Goal: Obtain resource: Download file/media

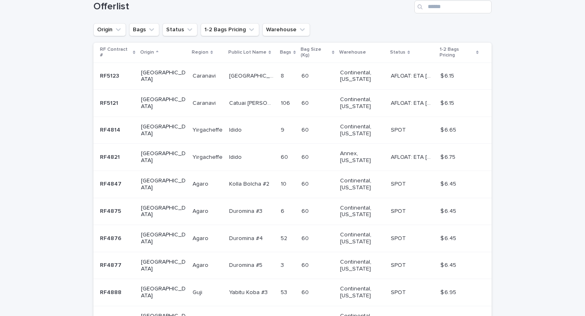
scroll to position [217, 0]
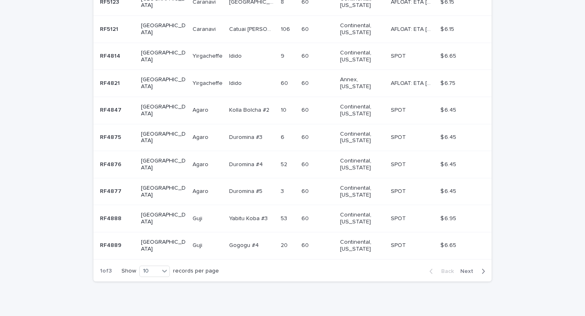
click at [478, 268] on div "button" at bounding box center [481, 271] width 7 height 7
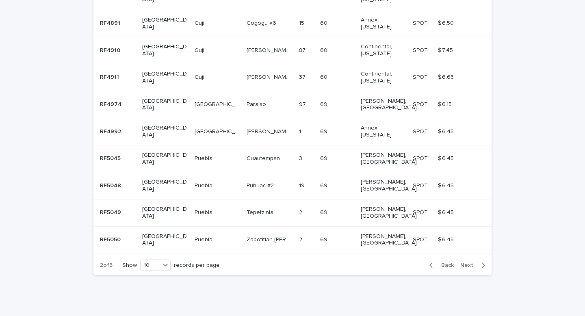
scroll to position [169, 0]
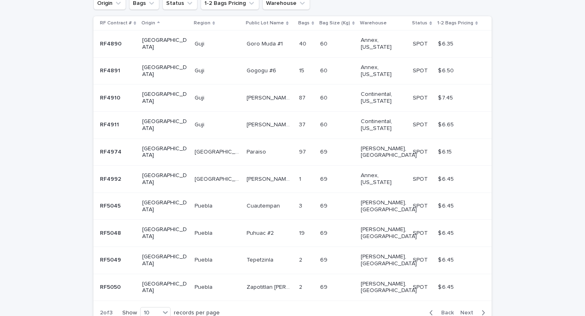
click at [469, 310] on span "Next" at bounding box center [470, 313] width 18 height 6
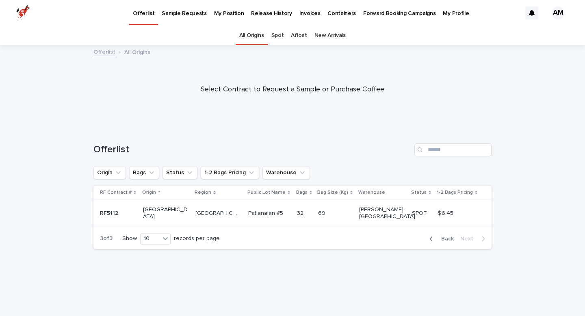
click at [281, 28] on link "Spot" at bounding box center [278, 35] width 13 height 19
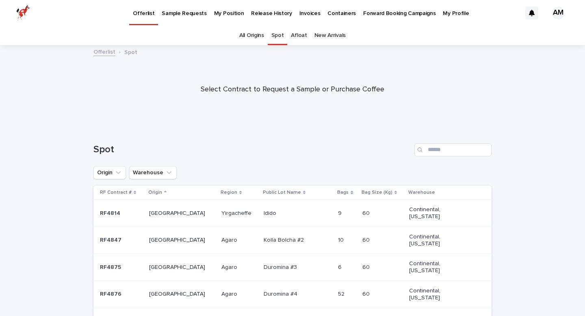
click at [214, 20] on link "My Position" at bounding box center [229, 12] width 37 height 25
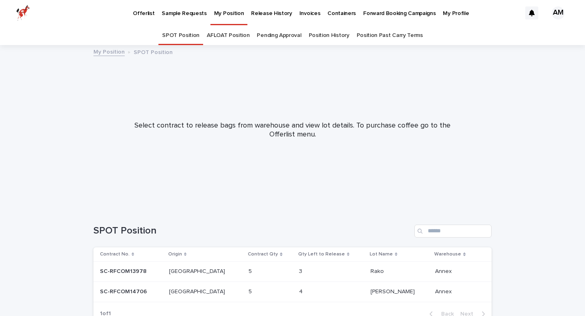
click at [284, 9] on div "Release History" at bounding box center [272, 8] width 48 height 17
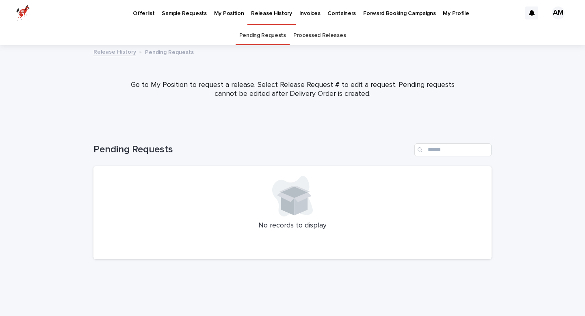
click at [300, 11] on p "Invoices" at bounding box center [310, 8] width 21 height 17
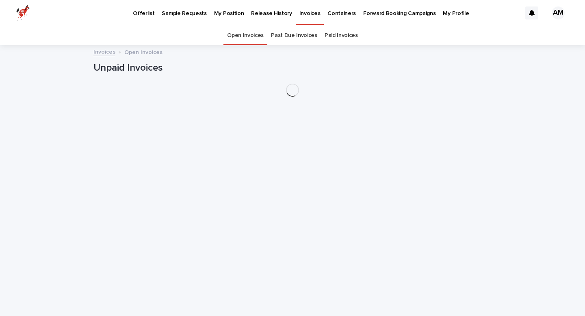
click at [335, 7] on p "Containers" at bounding box center [342, 8] width 28 height 17
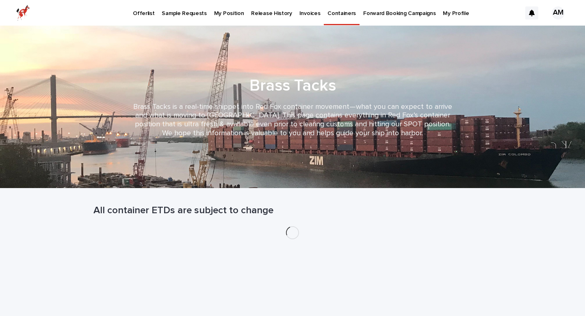
click at [218, 13] on p "My Position" at bounding box center [229, 8] width 30 height 17
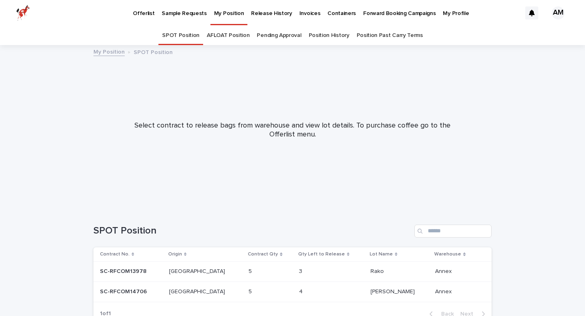
click at [328, 30] on link "Position History" at bounding box center [329, 35] width 41 height 19
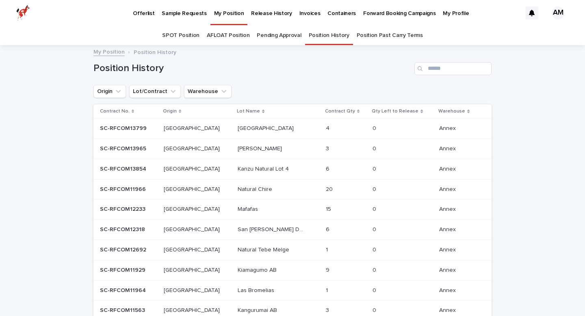
click at [274, 167] on p at bounding box center [272, 169] width 68 height 7
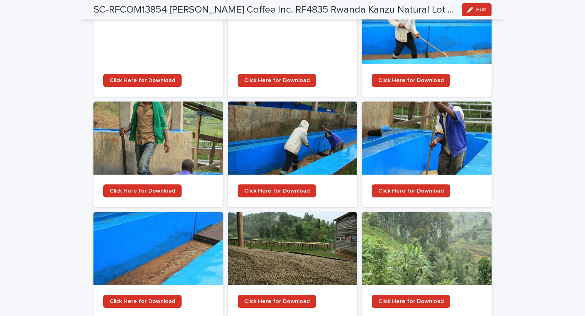
scroll to position [983, 0]
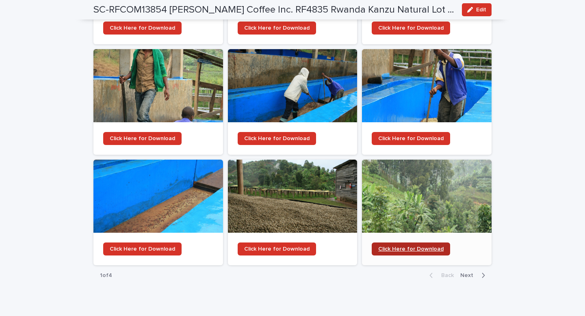
click at [414, 246] on span "Click Here for Download" at bounding box center [410, 249] width 65 height 6
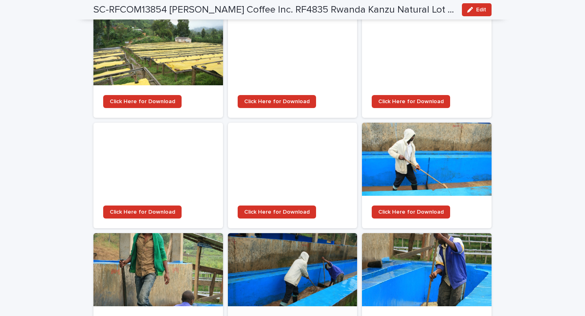
scroll to position [797, 0]
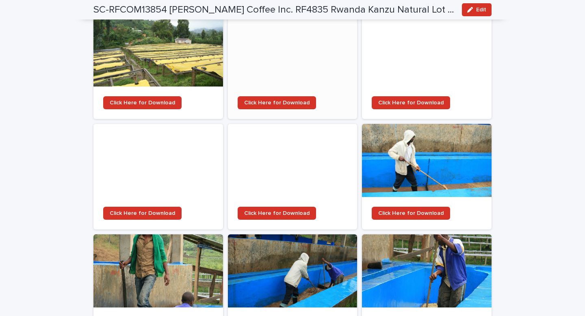
click at [322, 27] on div at bounding box center [293, 49] width 130 height 73
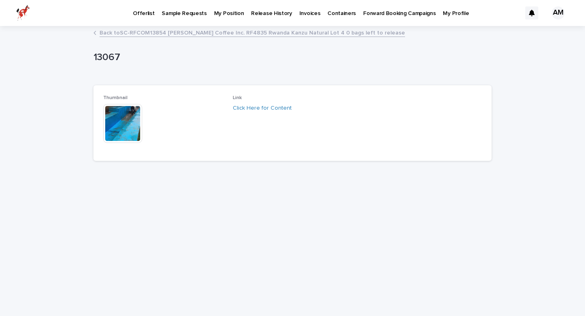
click at [109, 124] on img at bounding box center [122, 123] width 39 height 39
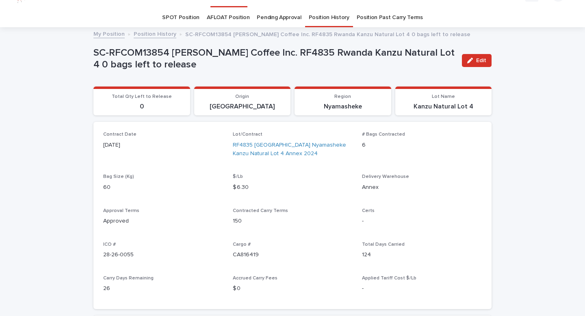
scroll to position [26, 0]
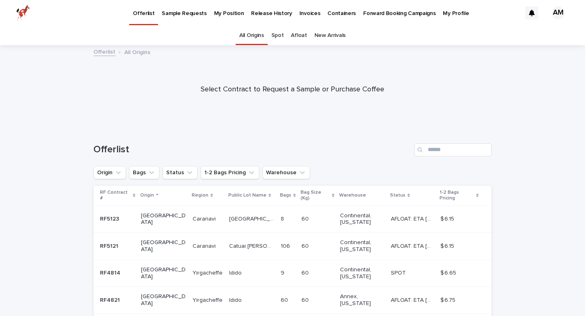
click at [219, 19] on link "My Position" at bounding box center [229, 12] width 37 height 25
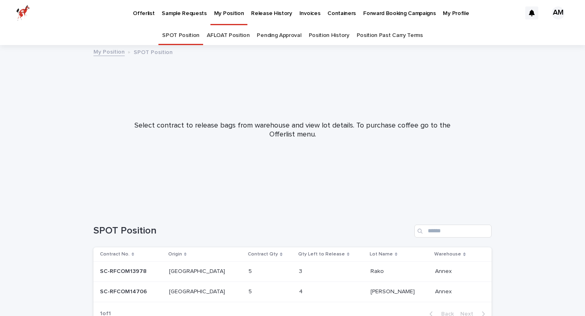
click at [263, 11] on p "Release History" at bounding box center [271, 8] width 41 height 17
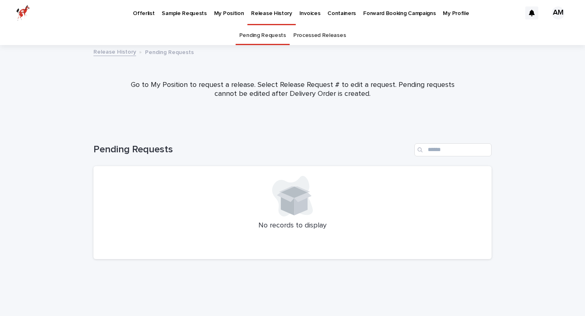
click at [220, 14] on p "My Position" at bounding box center [229, 8] width 30 height 17
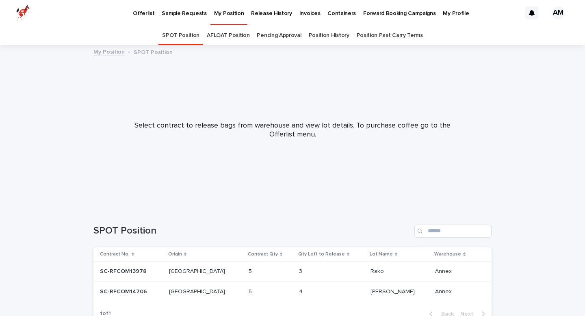
click at [328, 35] on link "Position History" at bounding box center [329, 35] width 41 height 19
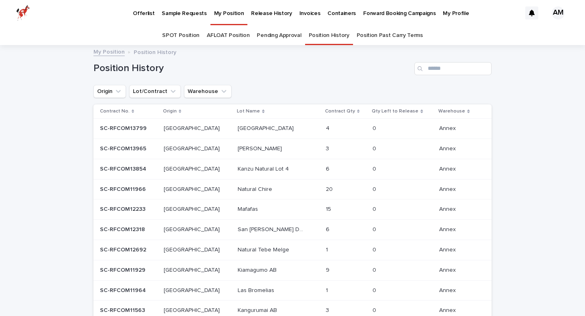
click at [265, 162] on td "Kanzu Natural Lot 4 Kanzu Natural Lot 4" at bounding box center [279, 169] width 88 height 20
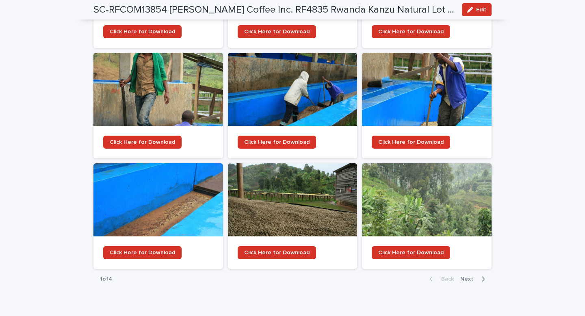
scroll to position [983, 0]
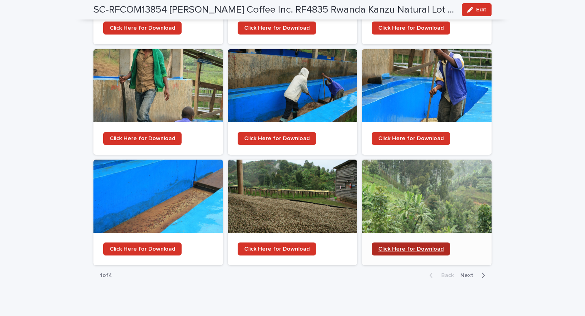
click at [398, 243] on link "Click Here for Download" at bounding box center [411, 249] width 78 height 13
click at [406, 175] on div at bounding box center [427, 196] width 130 height 73
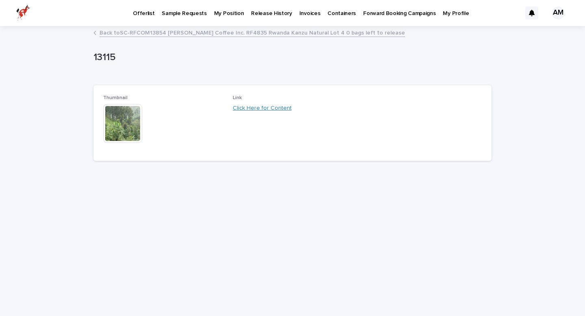
click at [256, 108] on link "Click Here for Content" at bounding box center [262, 108] width 59 height 6
click at [111, 115] on img at bounding box center [122, 123] width 39 height 39
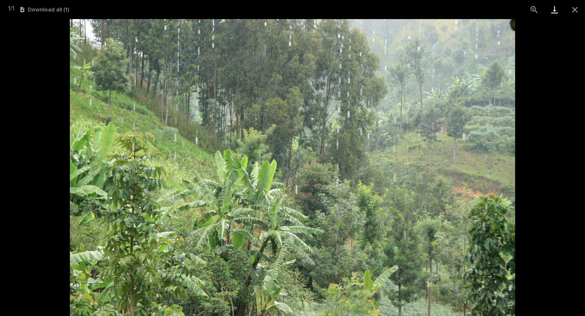
click at [557, 11] on link "Download" at bounding box center [555, 9] width 20 height 19
click at [62, 9] on button "Download all ( 1 )" at bounding box center [44, 10] width 49 height 6
click at [44, 5] on div "1 / 1 Download all ( 1 )" at bounding box center [292, 9] width 585 height 19
click at [45, 9] on button "Download all ( 1 )" at bounding box center [44, 10] width 49 height 6
